Goal: Task Accomplishment & Management: Manage account settings

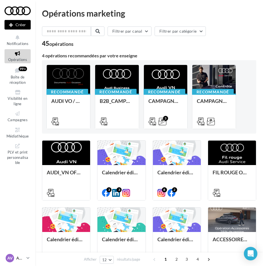
click at [26, 257] on link "AV AUDI VALENCIENNES audi-anvi-59860" at bounding box center [18, 258] width 26 height 11
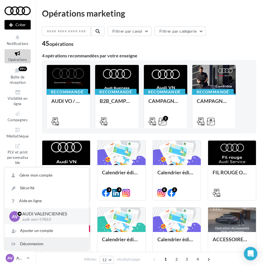
click at [26, 242] on div "Déconnexion" at bounding box center [47, 244] width 84 height 13
